Goal: Find specific page/section: Find specific page/section

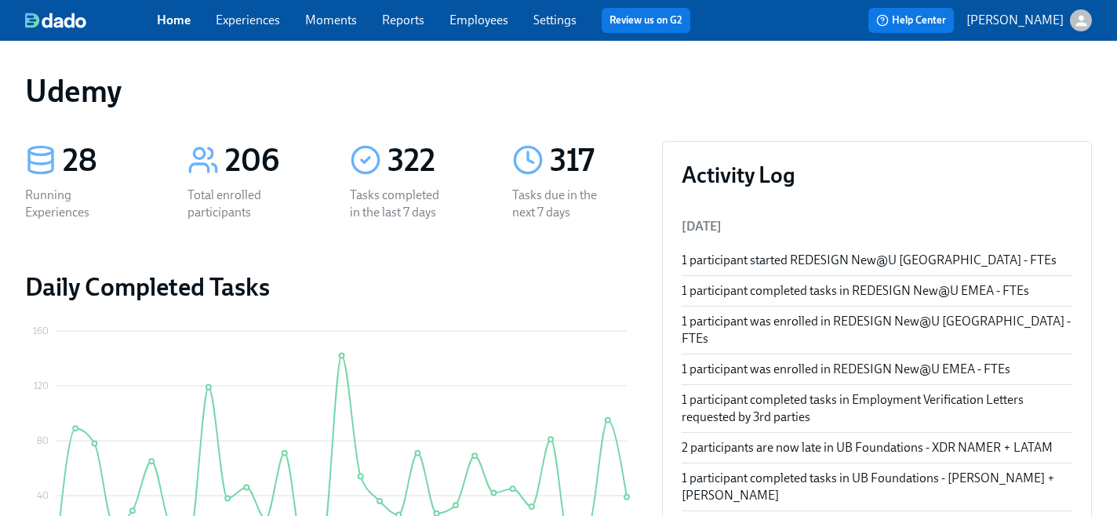
click at [228, 21] on link "Experiences" at bounding box center [248, 20] width 64 height 15
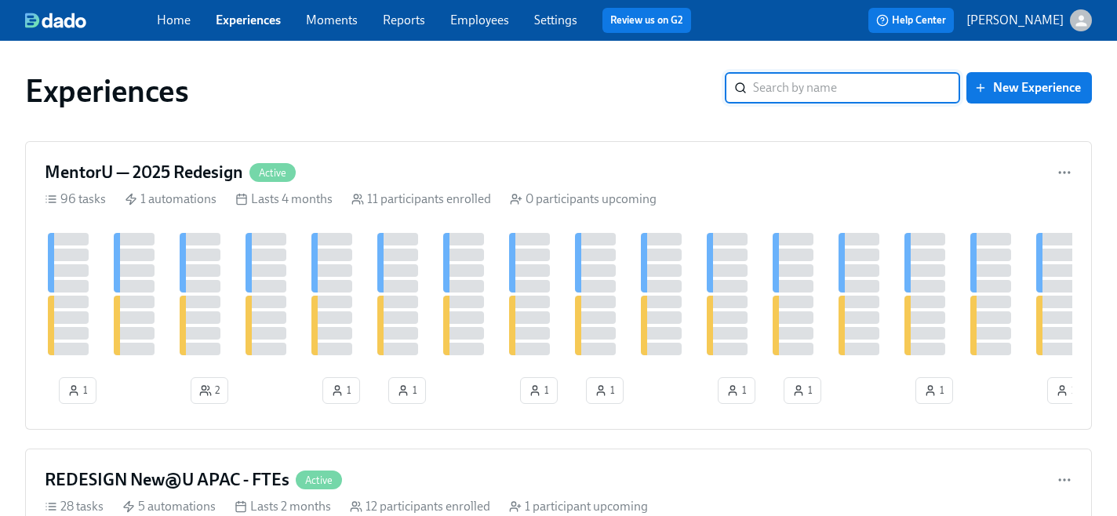
click at [814, 90] on input "search" at bounding box center [856, 87] width 207 height 31
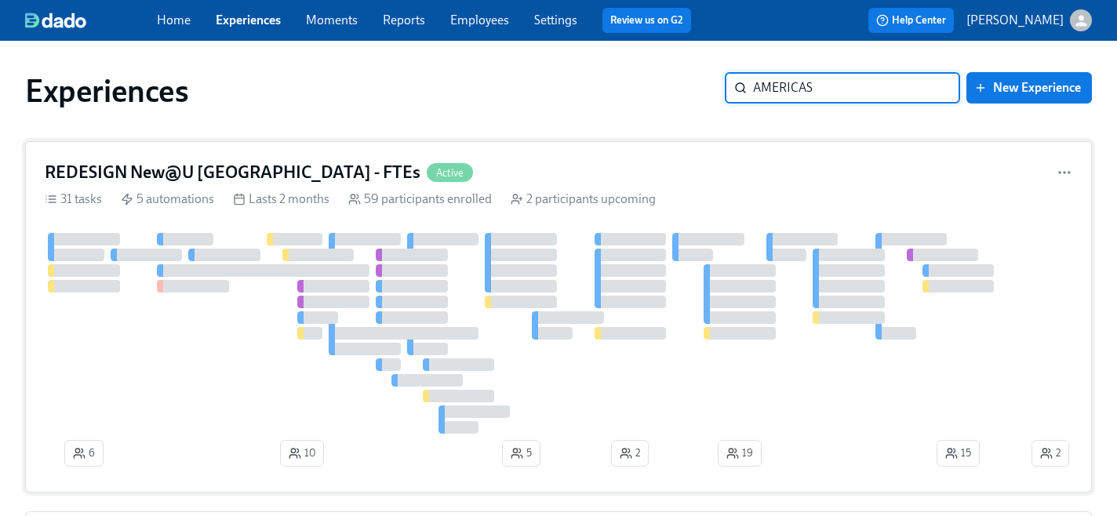
type input "AMERICAS"
click at [262, 168] on h4 "REDESIGN New@U [GEOGRAPHIC_DATA] - FTEs" at bounding box center [233, 173] width 376 height 24
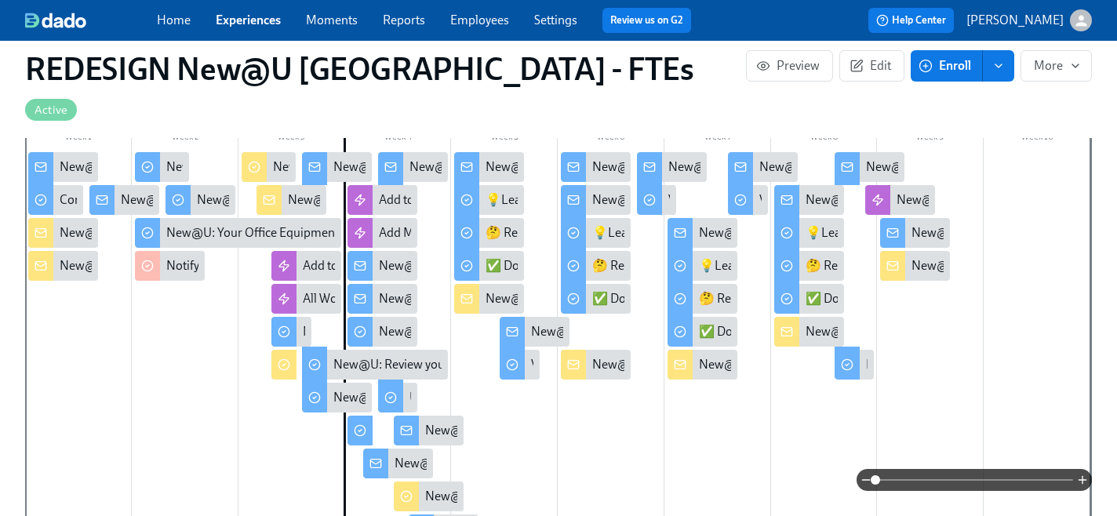
scroll to position [502, 0]
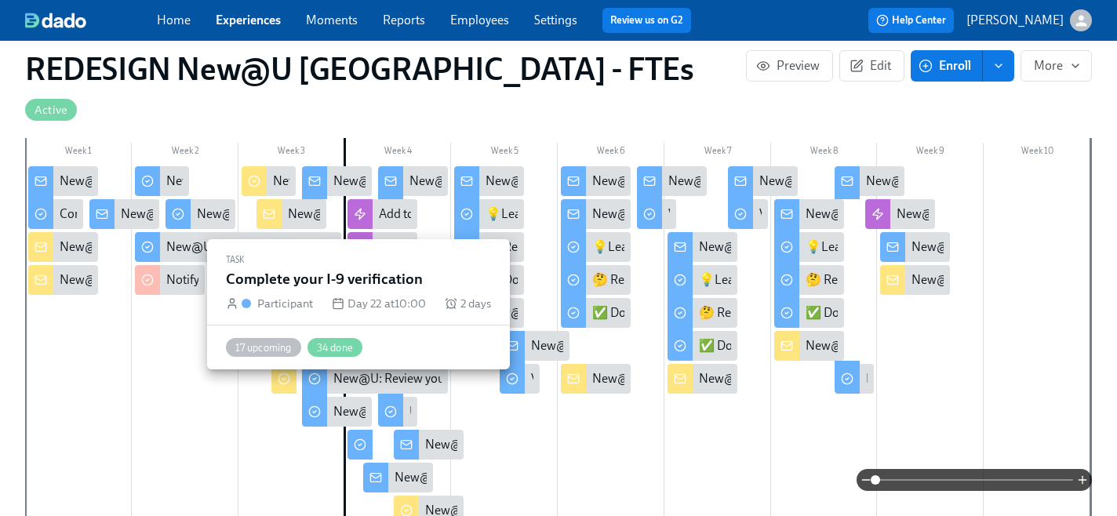
click at [360, 430] on div at bounding box center [359, 445] width 25 height 30
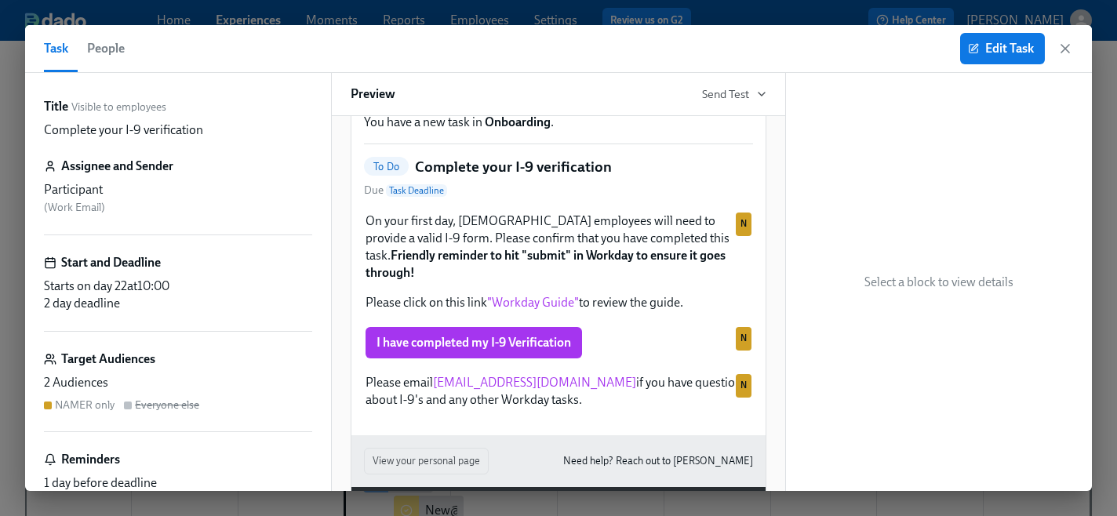
scroll to position [125, 0]
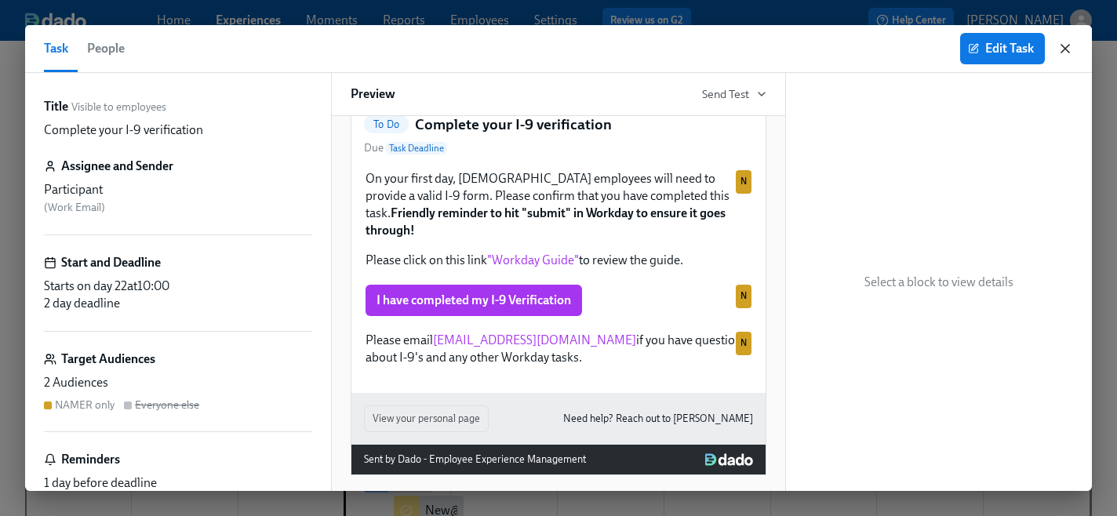
click at [1066, 55] on icon "button" at bounding box center [1065, 49] width 16 height 16
